Goal: Task Accomplishment & Management: Manage account settings

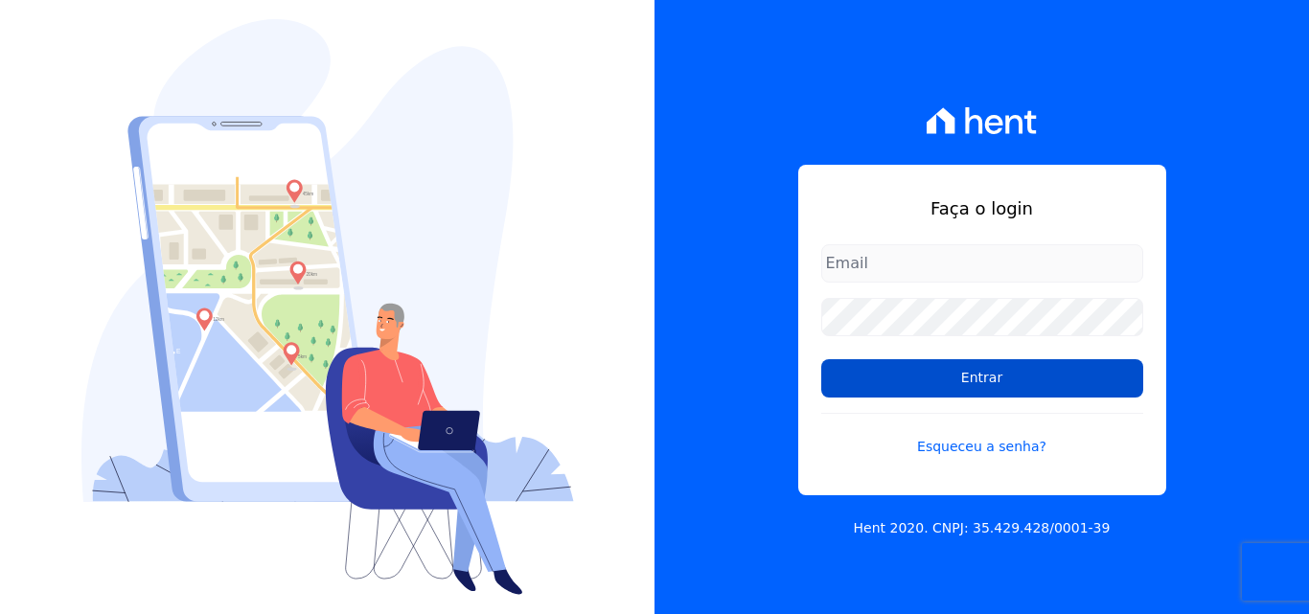
type input "atendimentooasis@celinaguimaraes.com.br"
click at [932, 383] on input "Entrar" at bounding box center [982, 378] width 322 height 38
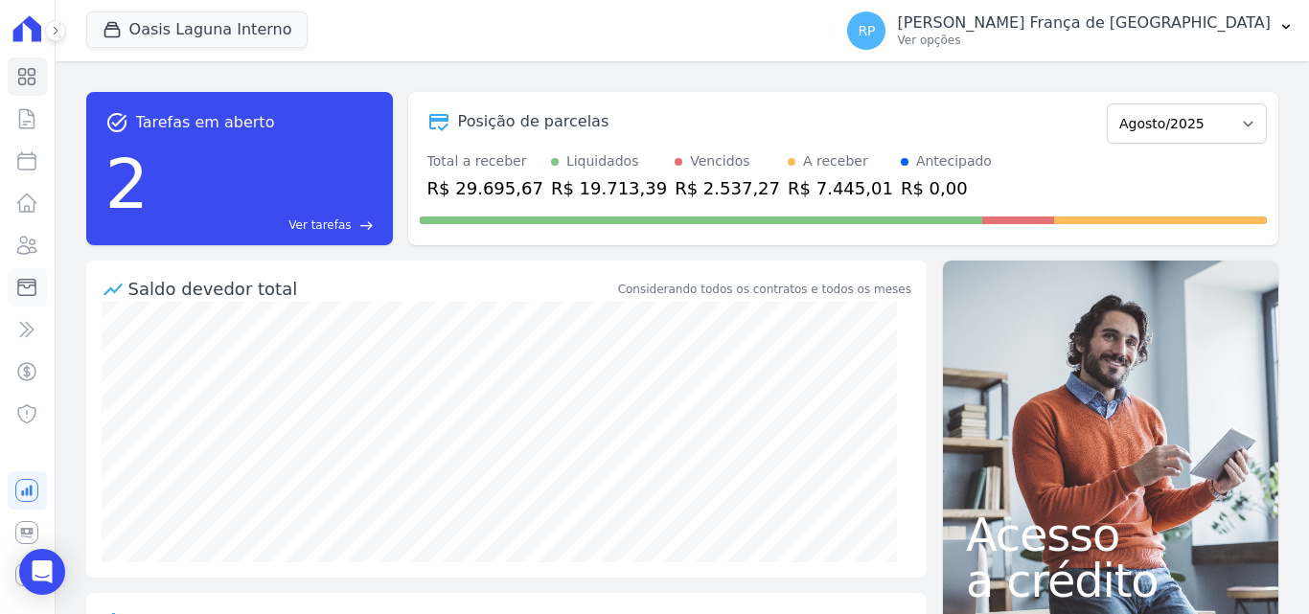
click at [19, 280] on icon at bounding box center [26, 288] width 17 height 16
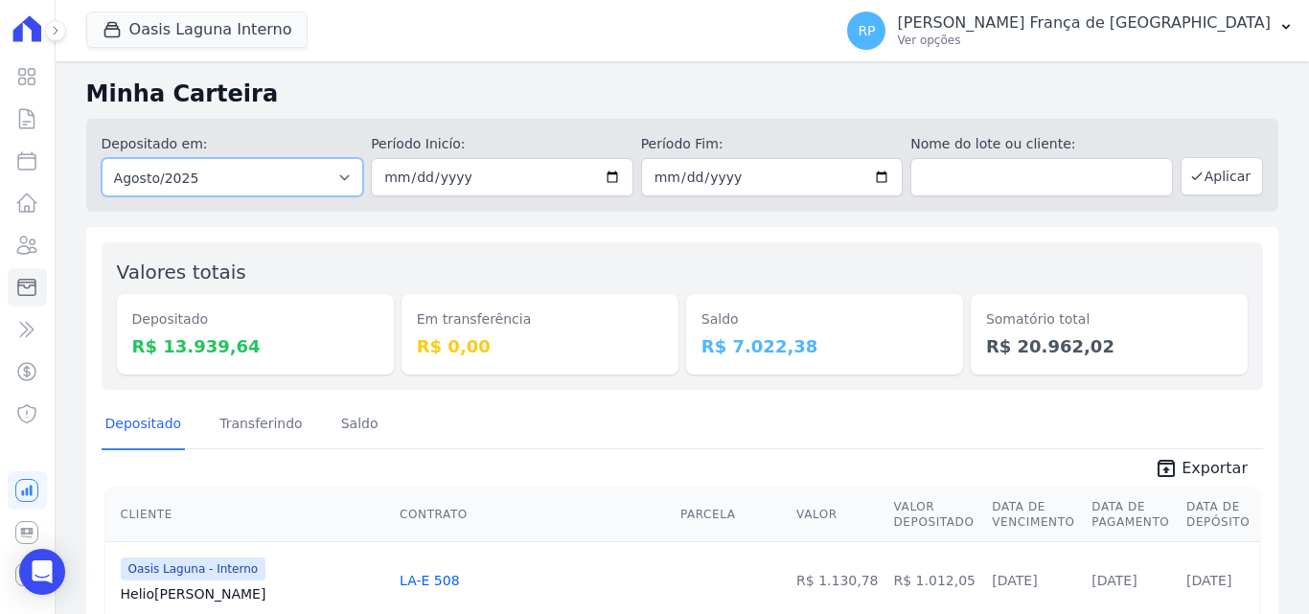
click at [157, 183] on select "Todos os meses Janeiro/2020 Fevereiro/2020 Março/2020 Abril/2020 Maio/2020 Junh…" at bounding box center [233, 177] width 263 height 38
select select "all"
click at [102, 158] on select "Todos os meses Janeiro/2020 Fevereiro/2020 Março/2020 Abril/2020 Maio/2020 Junh…" at bounding box center [233, 177] width 263 height 38
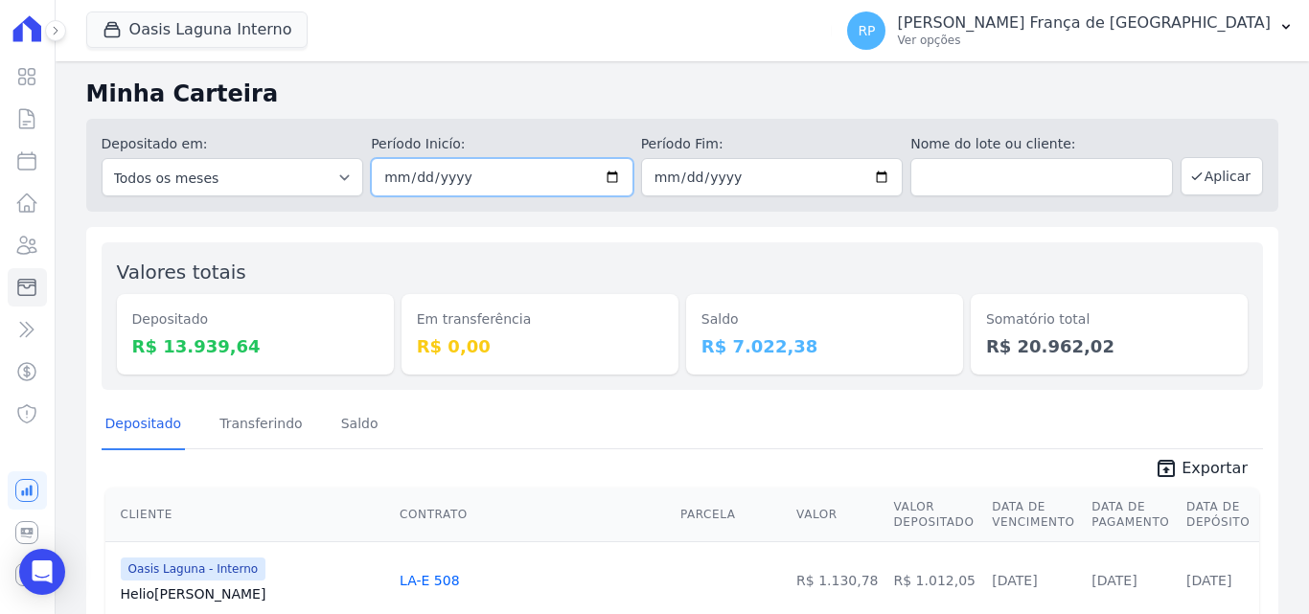
click at [604, 174] on input "date" at bounding box center [502, 177] width 263 height 38
type input "[DATE]"
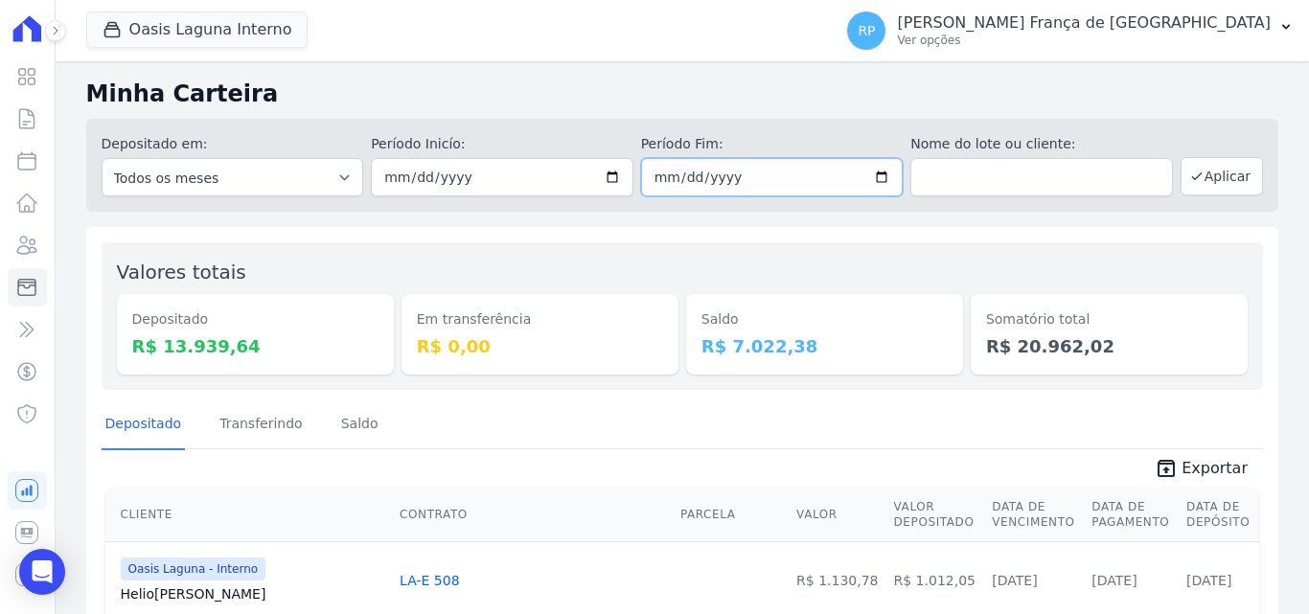
click at [869, 178] on input "date" at bounding box center [772, 177] width 263 height 38
type input "[DATE]"
click at [1189, 169] on icon "button" at bounding box center [1196, 176] width 15 height 15
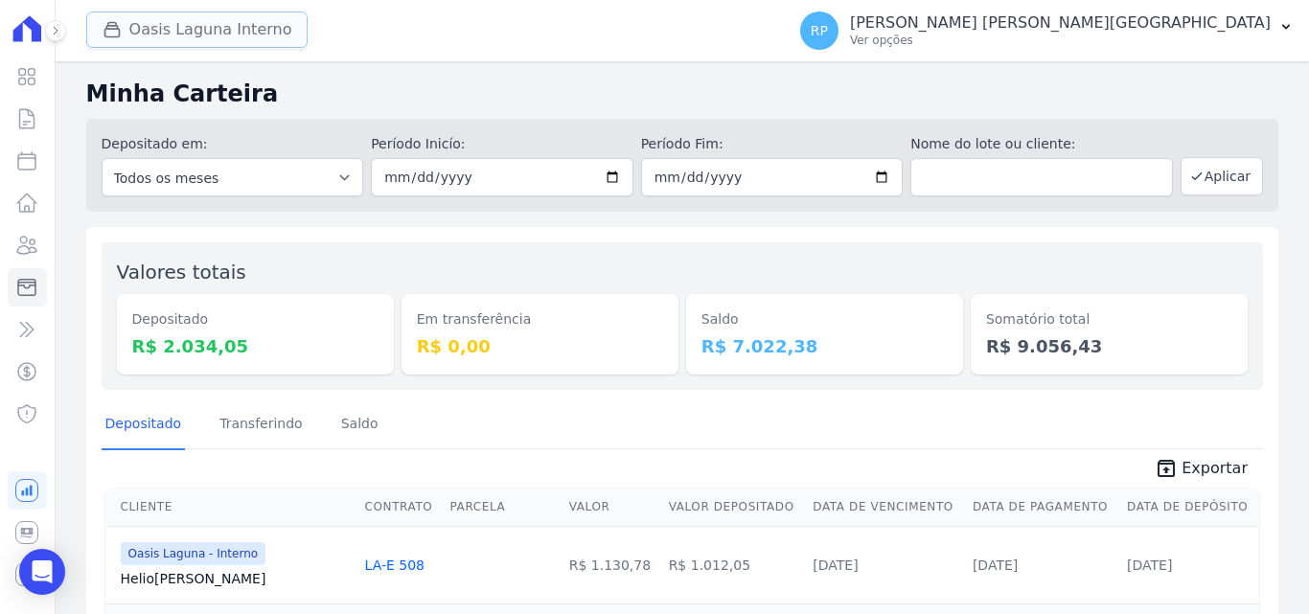
click at [173, 38] on button "Oasis Laguna Interno" at bounding box center [197, 30] width 222 height 36
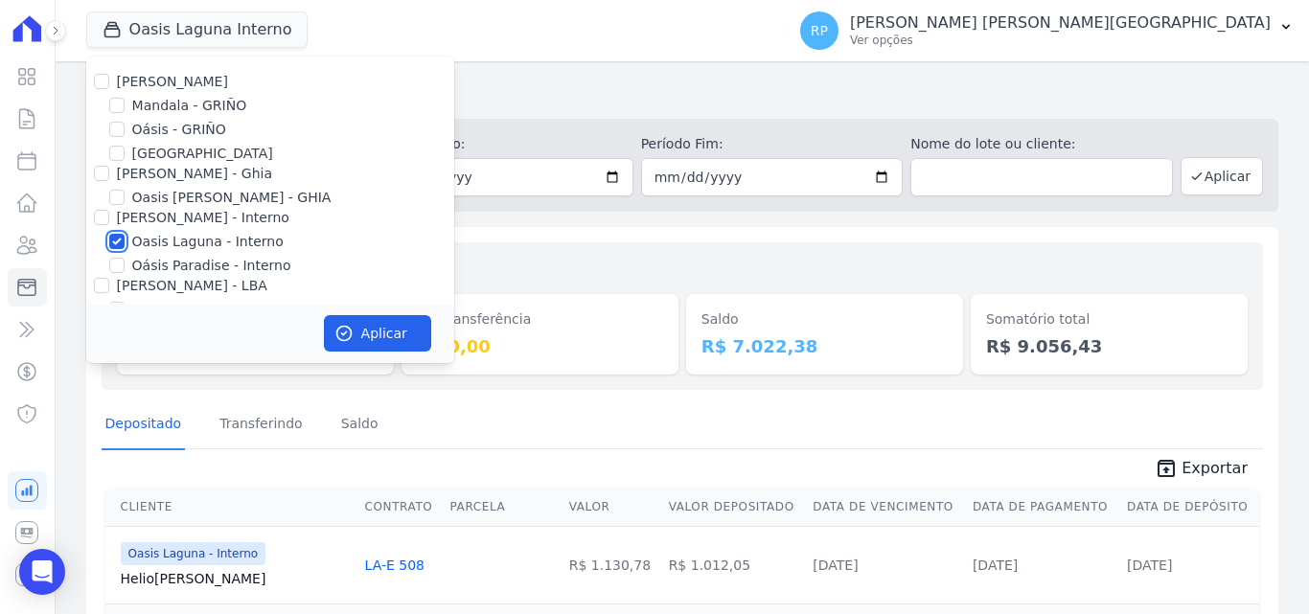
click at [119, 237] on input "Oasis Laguna - Interno" at bounding box center [116, 241] width 15 height 15
checkbox input "false"
click at [115, 126] on input "Oásis - GRIÑO" at bounding box center [116, 129] width 15 height 15
checkbox input "true"
click at [351, 328] on icon "button" at bounding box center [343, 333] width 19 height 19
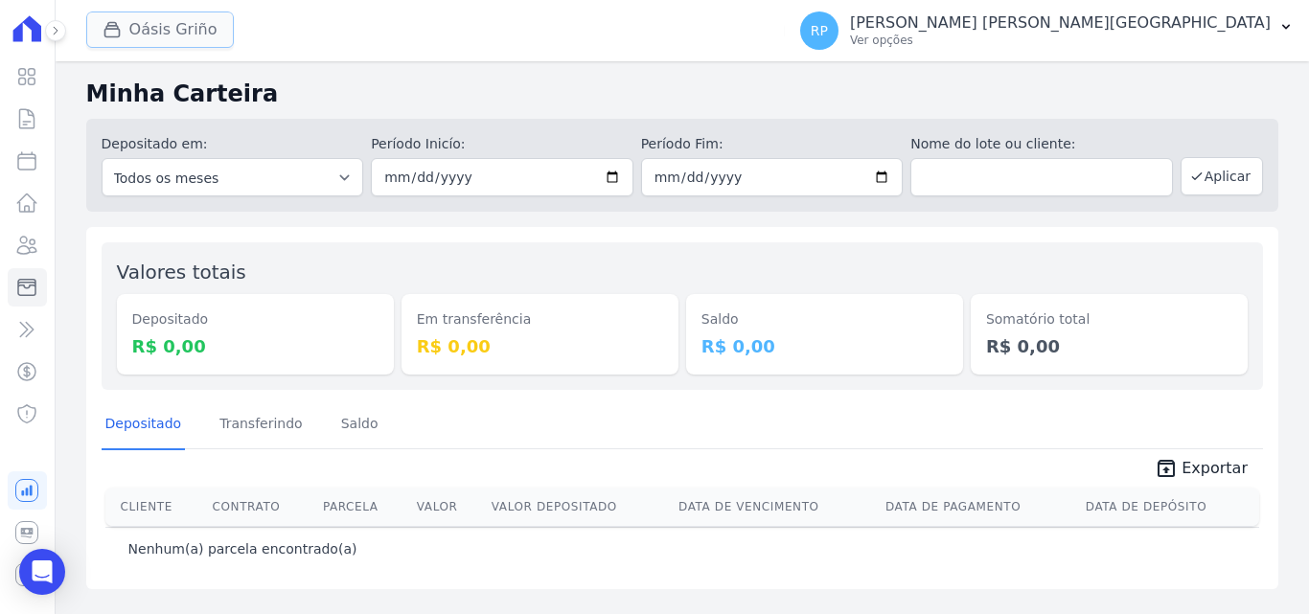
click at [147, 37] on button "Oásis Griño" at bounding box center [160, 30] width 148 height 36
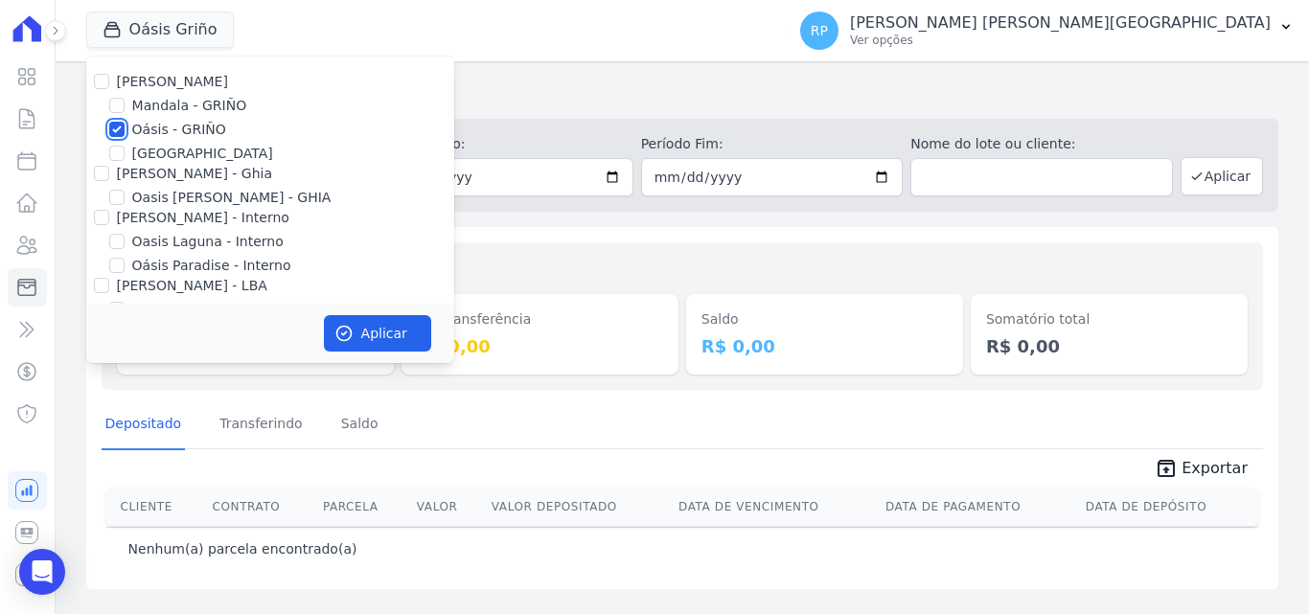
click at [116, 130] on input "Oásis - GRIÑO" at bounding box center [116, 129] width 15 height 15
checkbox input "false"
click at [104, 172] on input "[PERSON_NAME] - Ghia" at bounding box center [101, 173] width 15 height 15
checkbox input "true"
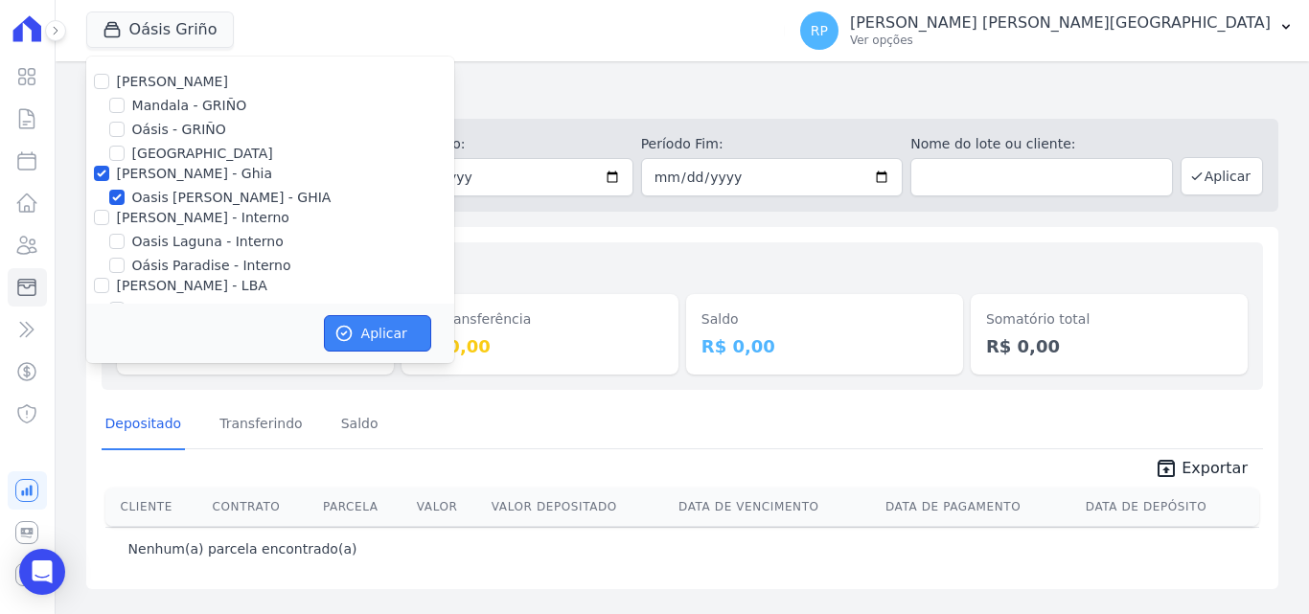
click at [379, 344] on button "Aplicar" at bounding box center [377, 333] width 107 height 36
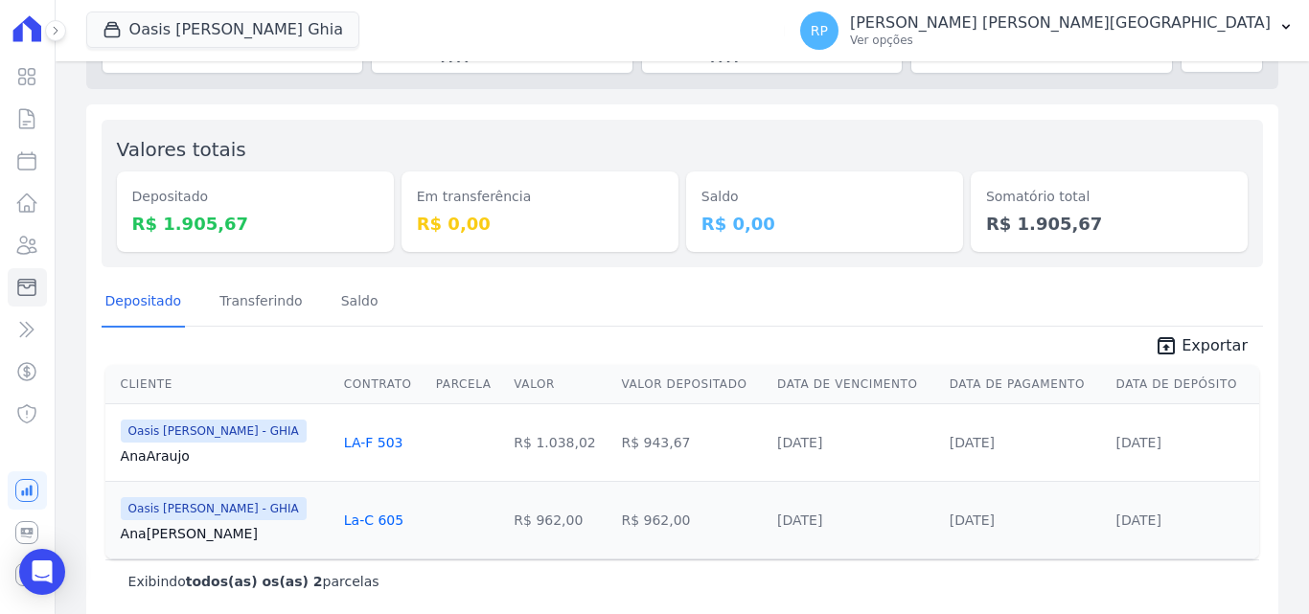
scroll to position [146, 0]
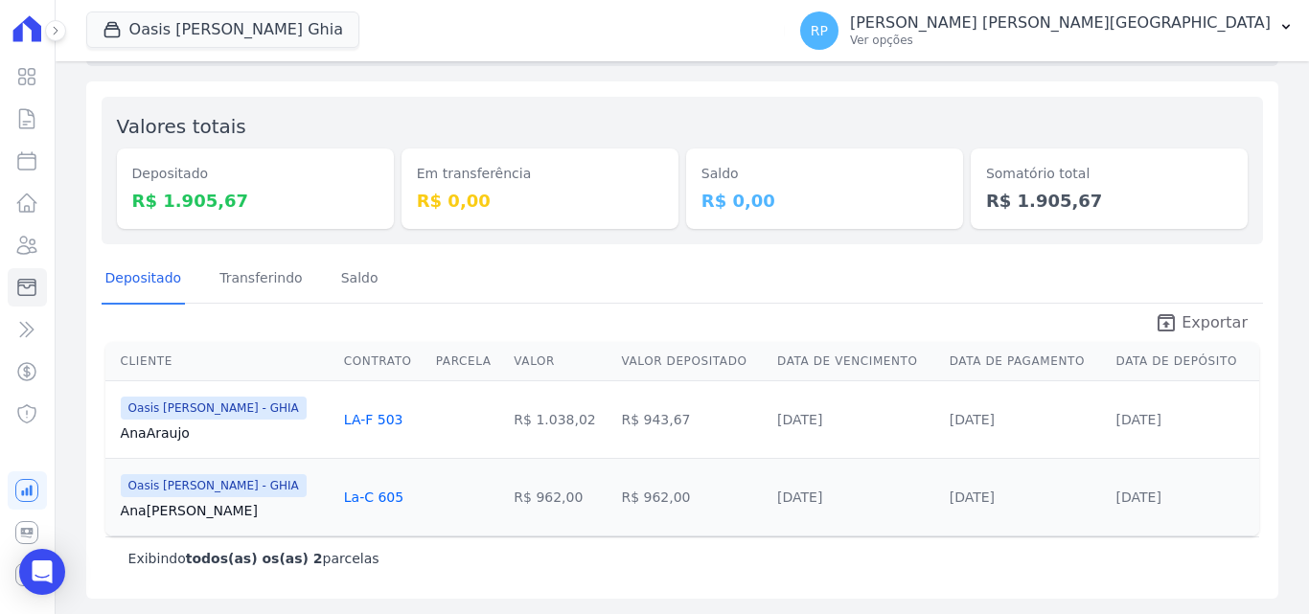
click at [1185, 325] on span "Exportar" at bounding box center [1215, 322] width 66 height 23
click at [184, 26] on button "Oasis [PERSON_NAME] Ghia" at bounding box center [222, 30] width 273 height 36
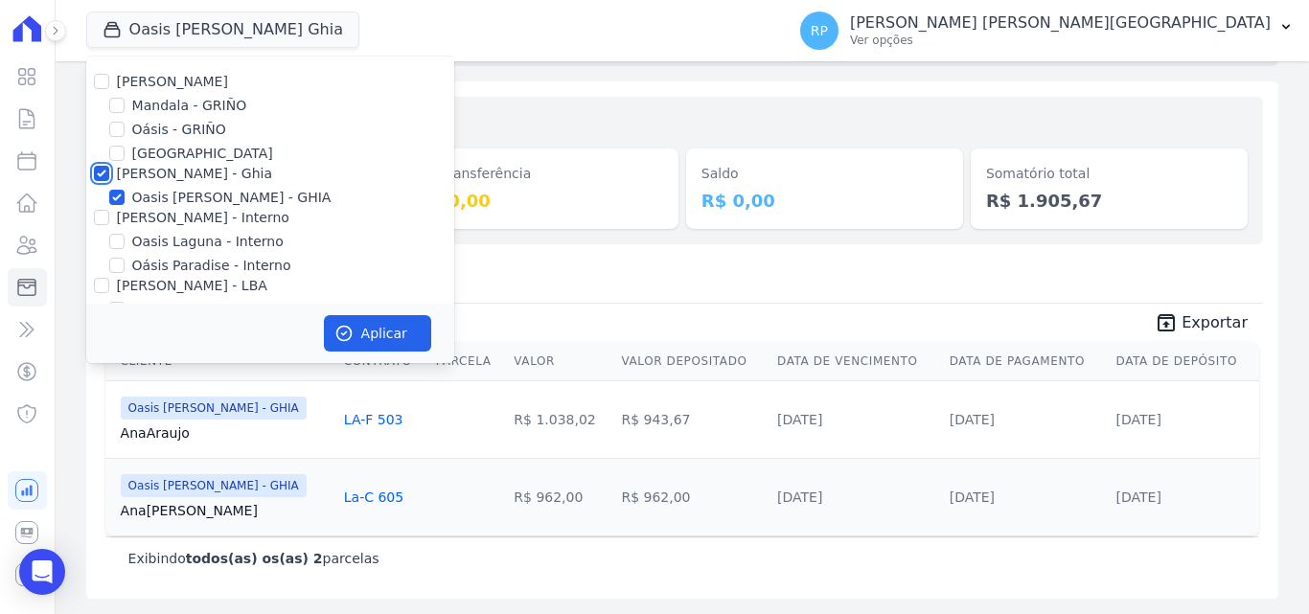
click at [106, 166] on input "[PERSON_NAME] - Ghia" at bounding box center [101, 173] width 15 height 15
checkbox input "false"
click at [100, 219] on input "[PERSON_NAME] - Interno" at bounding box center [101, 217] width 15 height 15
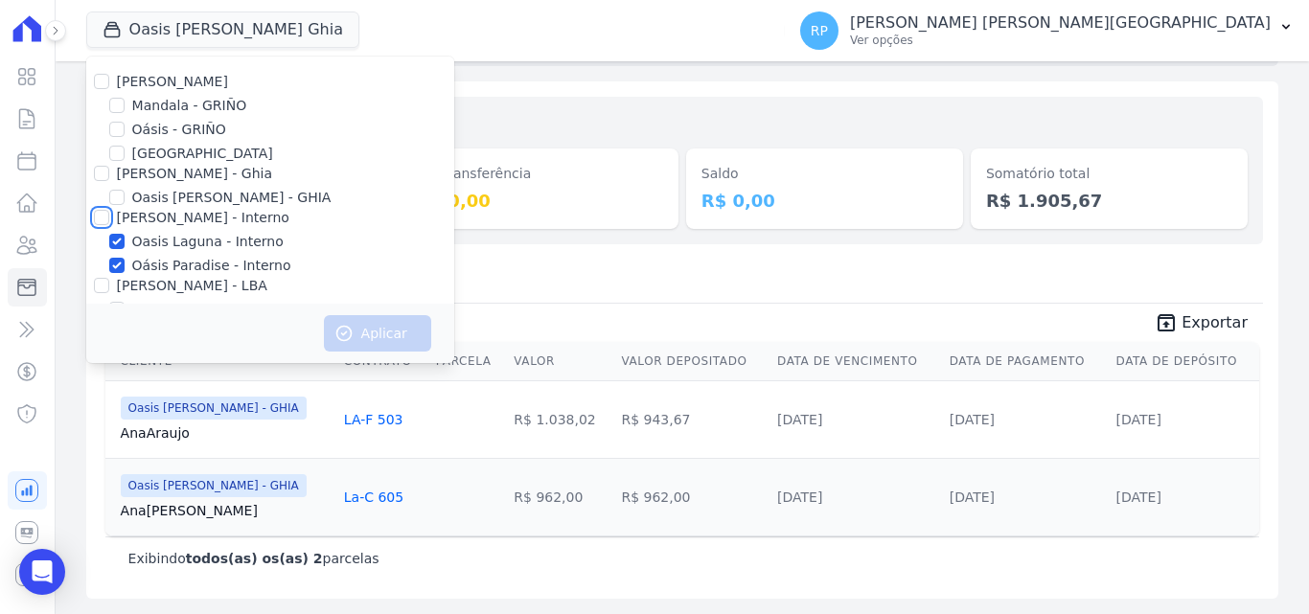
checkbox input "true"
click at [355, 327] on button "Aplicar" at bounding box center [377, 333] width 107 height 36
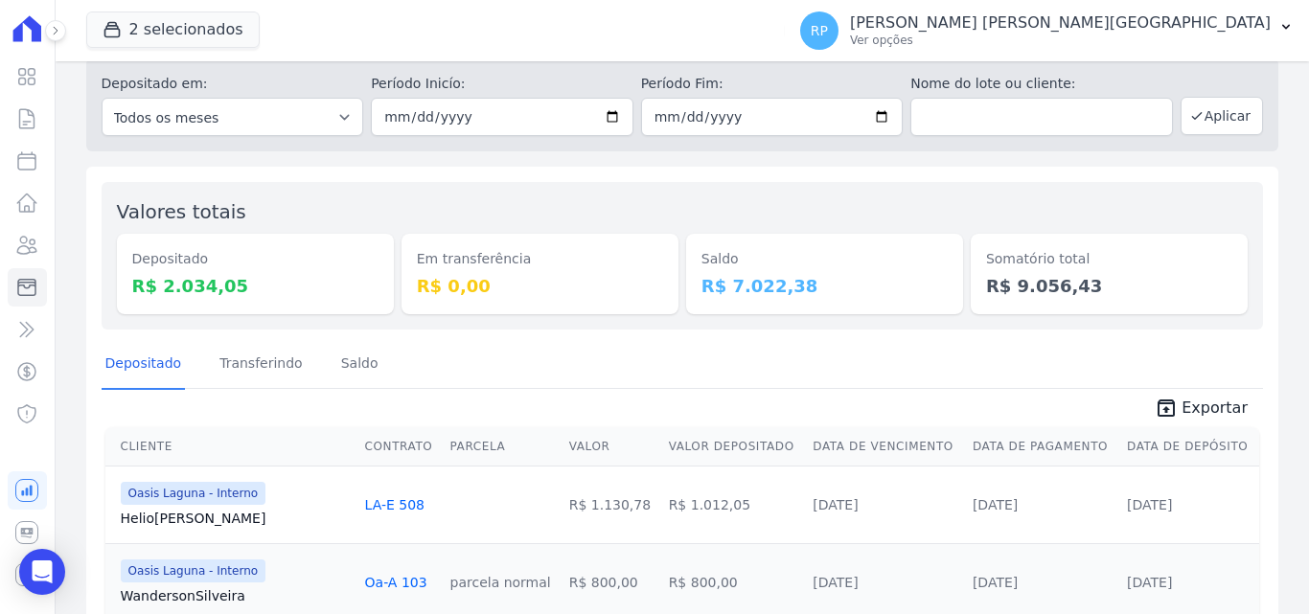
scroll to position [192, 0]
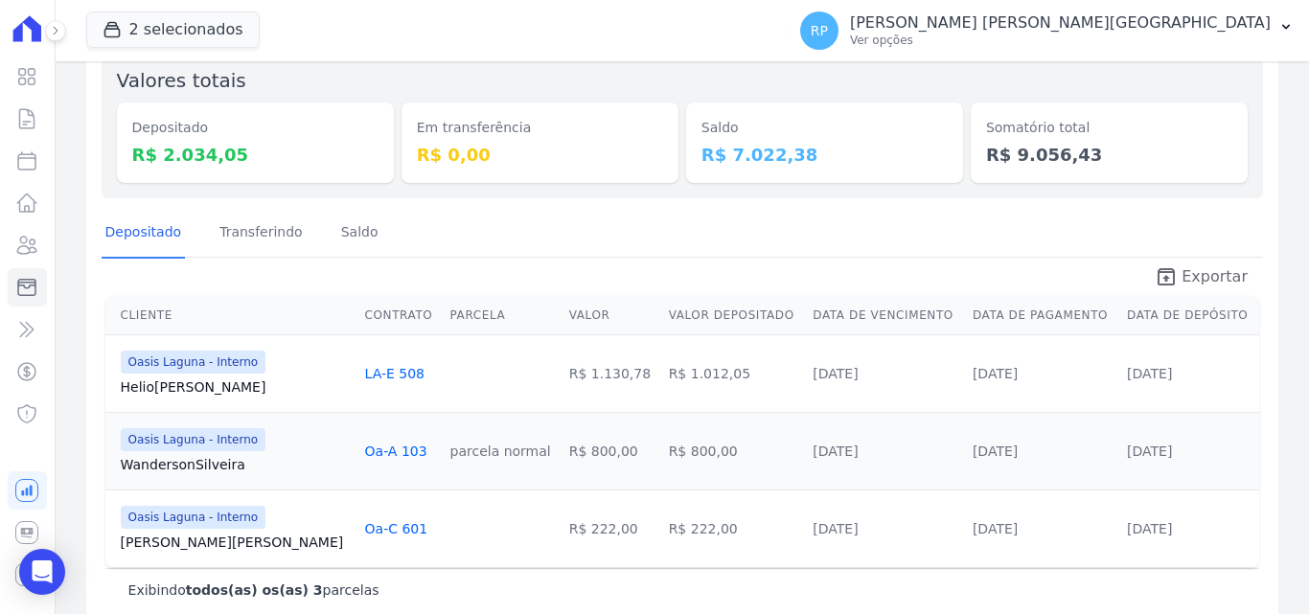
click at [1193, 273] on span "Exportar" at bounding box center [1215, 276] width 66 height 23
click at [217, 18] on button "2 selecionados" at bounding box center [172, 30] width 173 height 36
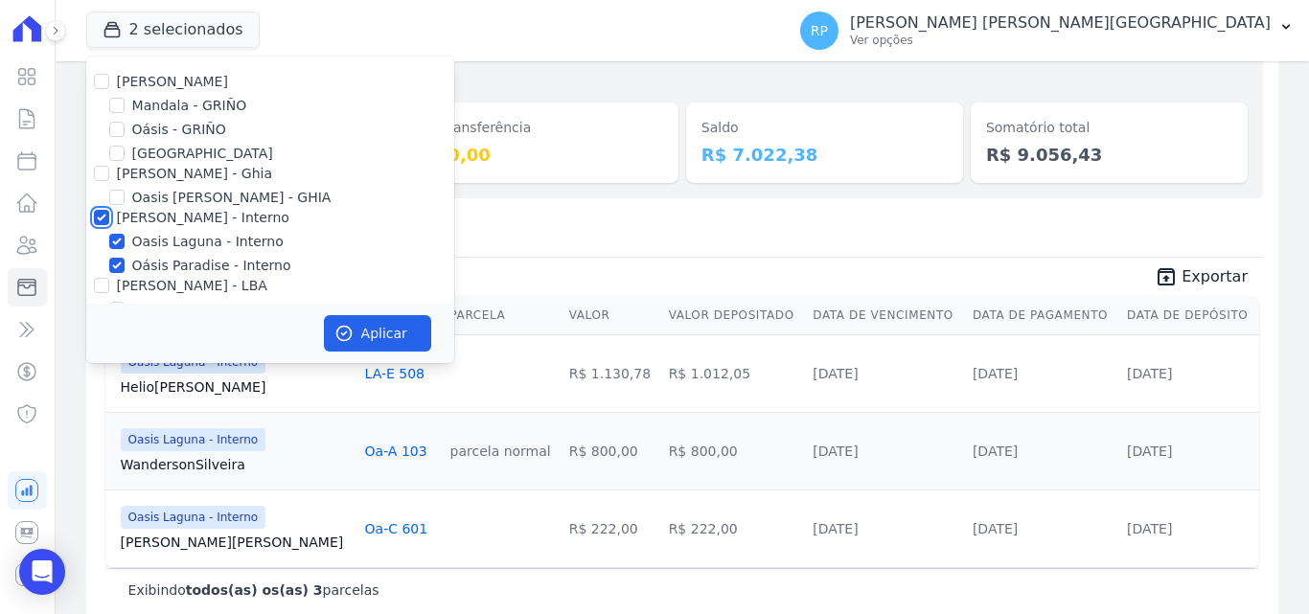
click at [103, 217] on input "[PERSON_NAME] - Interno" at bounding box center [101, 217] width 15 height 15
checkbox input "false"
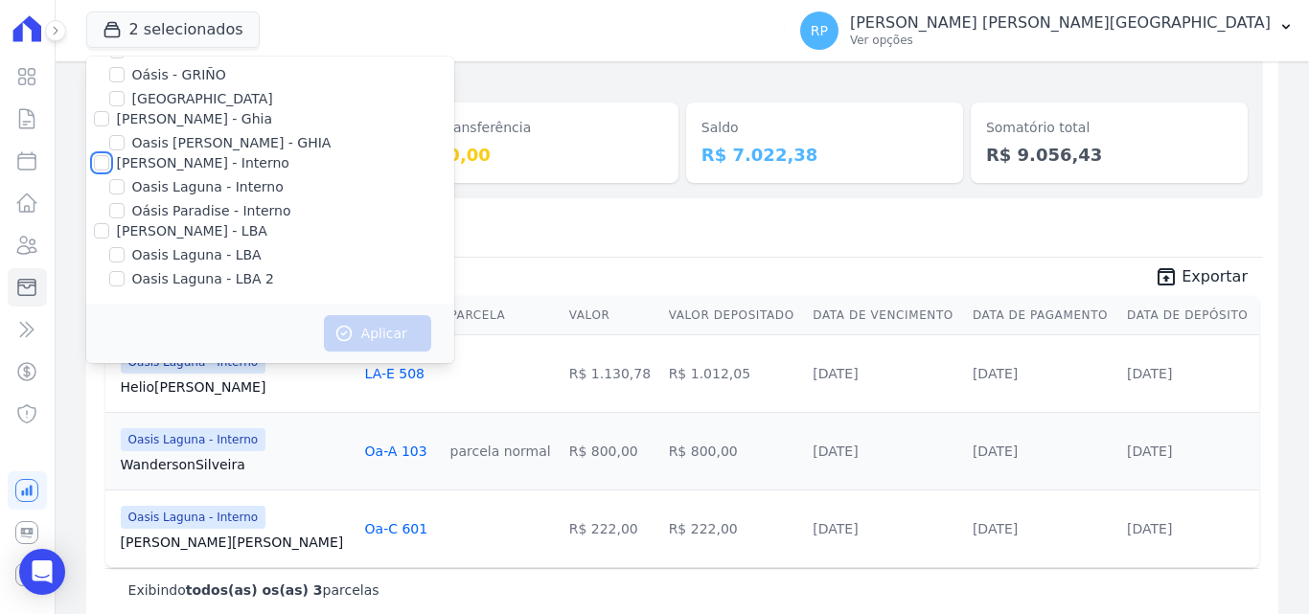
scroll to position [56, 0]
click at [103, 232] on input "[PERSON_NAME] - LBA" at bounding box center [101, 229] width 15 height 15
checkbox input "true"
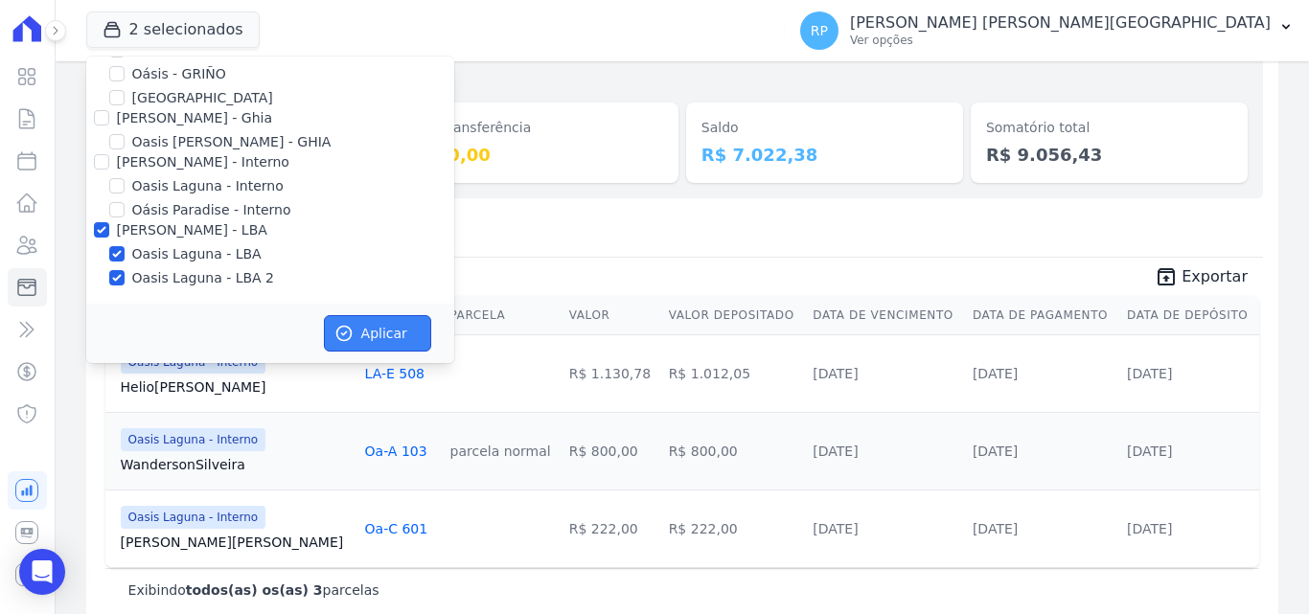
click at [356, 336] on button "Aplicar" at bounding box center [377, 333] width 107 height 36
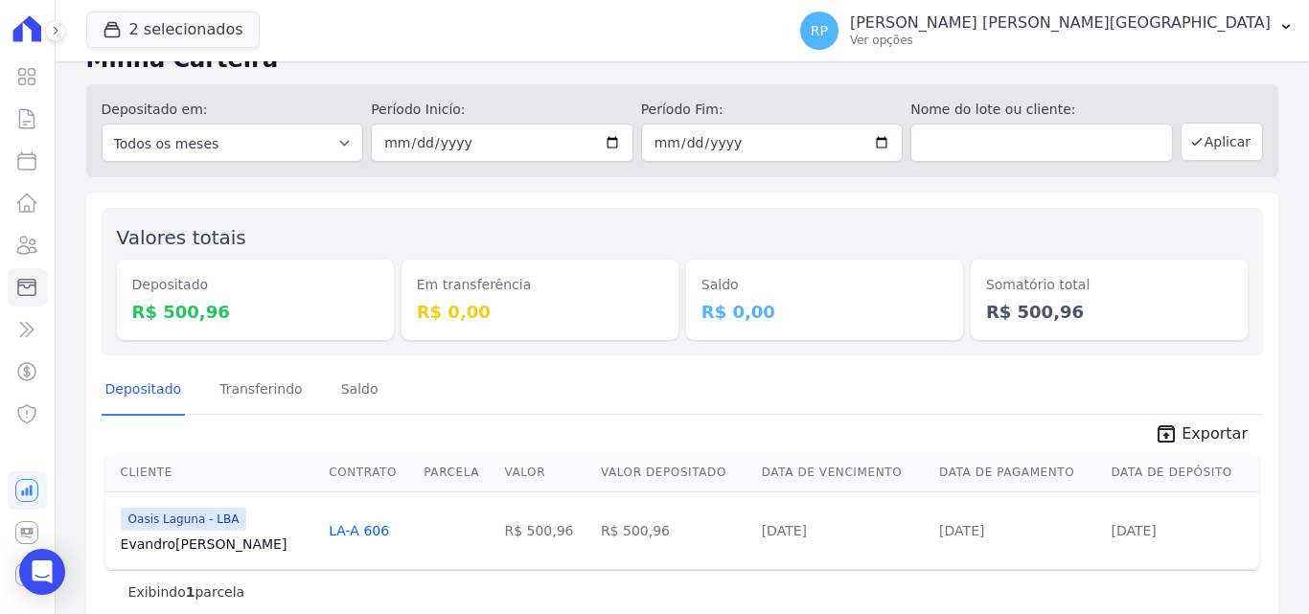
scroll to position [68, 0]
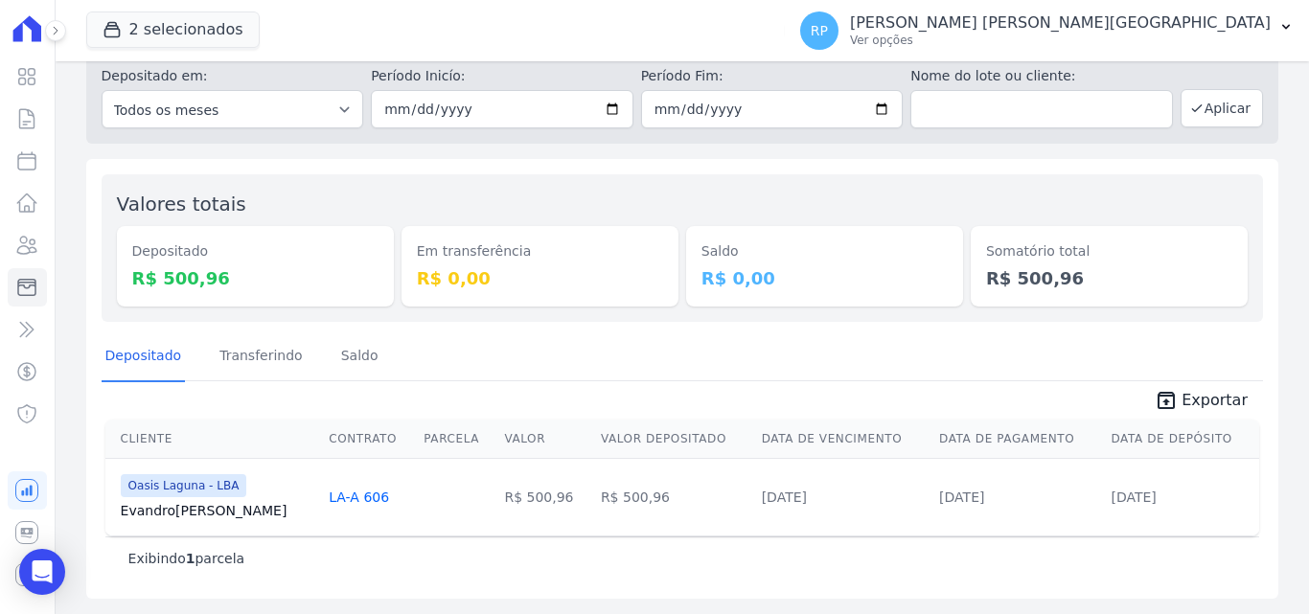
click at [1170, 420] on th "Data de Depósito" at bounding box center [1181, 439] width 156 height 39
click at [1163, 406] on icon "unarchive" at bounding box center [1166, 400] width 23 height 23
